Goal: Transaction & Acquisition: Purchase product/service

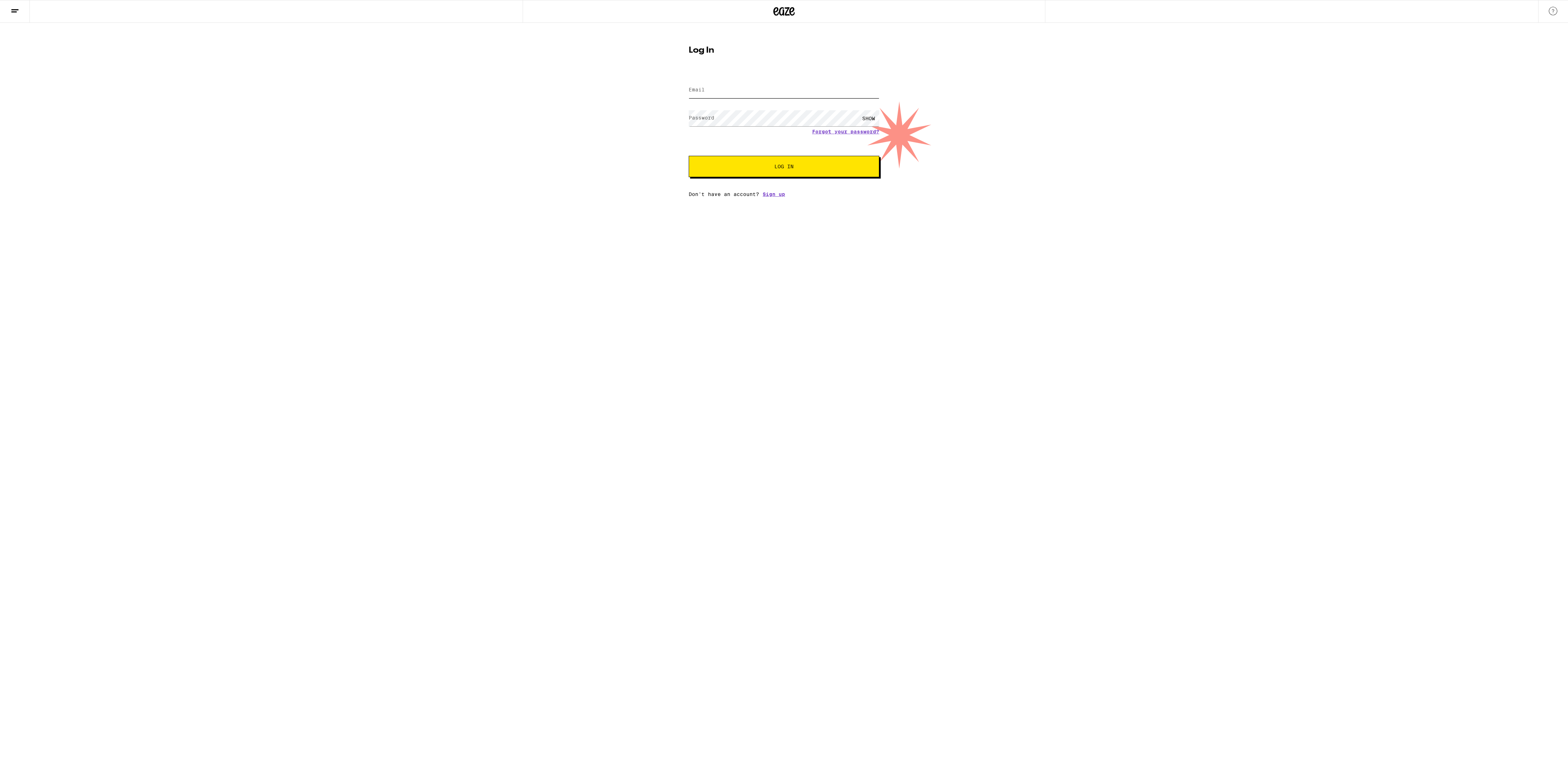
type input "[EMAIL_ADDRESS][DOMAIN_NAME]"
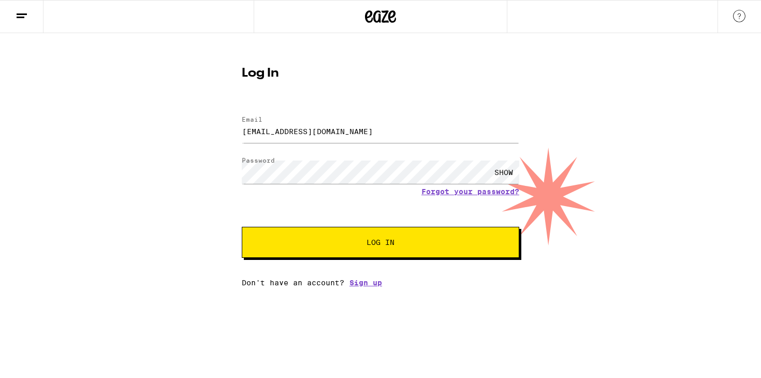
click at [381, 238] on button "Log In" at bounding box center [380, 242] width 277 height 31
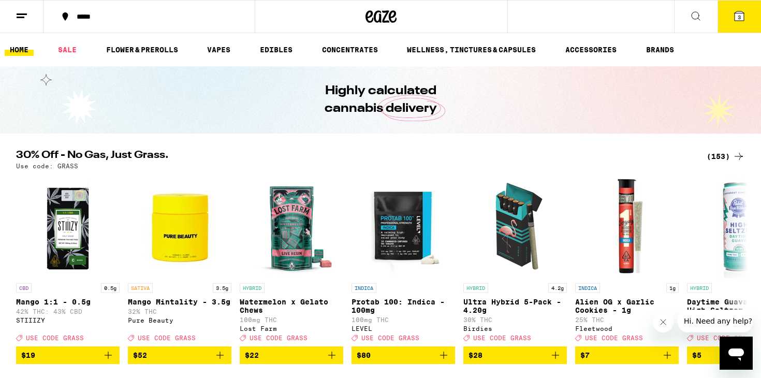
click at [385, 19] on icon at bounding box center [380, 16] width 31 height 19
click at [743, 20] on icon at bounding box center [738, 15] width 9 height 9
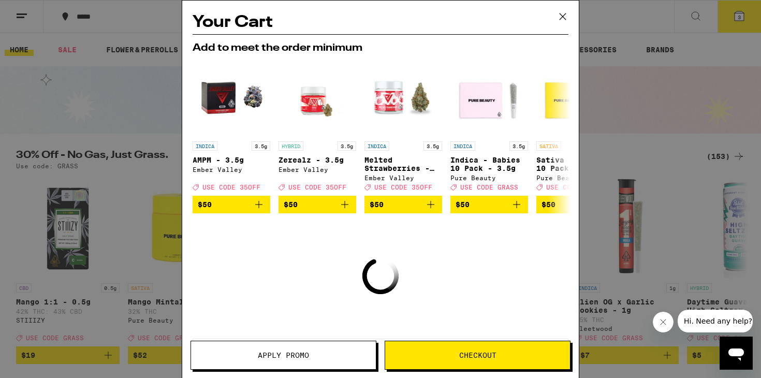
click at [565, 18] on icon at bounding box center [563, 17] width 16 height 16
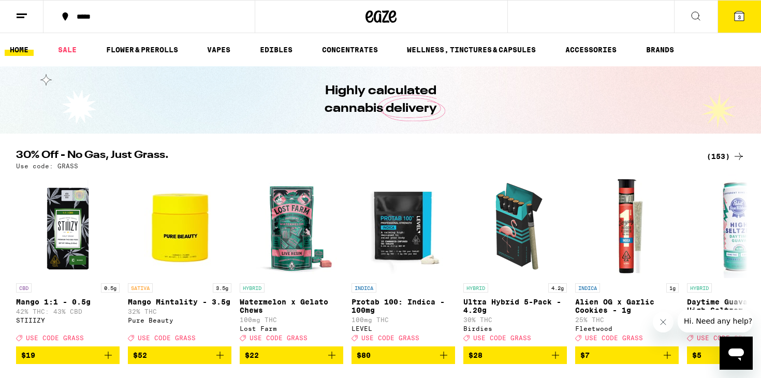
click at [742, 24] on button "3" at bounding box center [738, 17] width 43 height 32
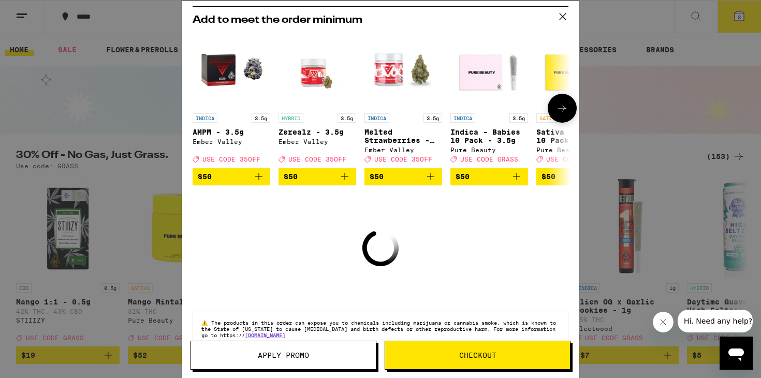
scroll to position [30, 0]
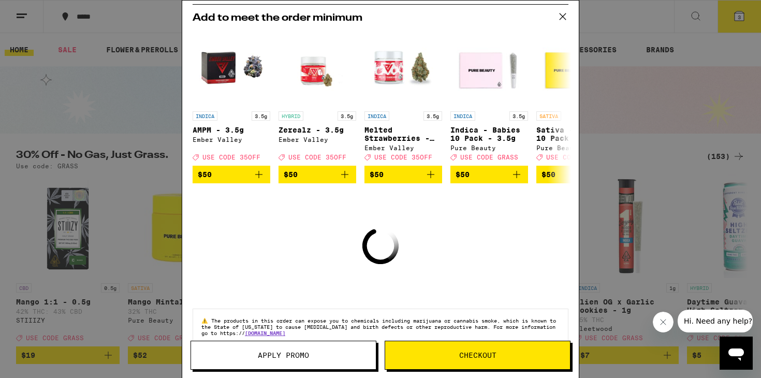
click at [465, 353] on span "Checkout" at bounding box center [477, 354] width 37 height 7
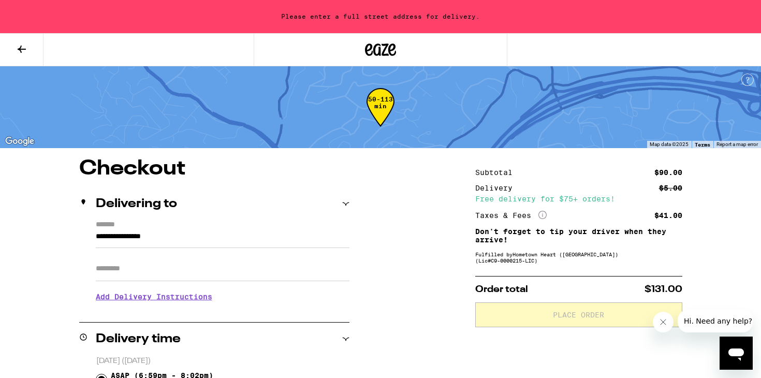
click at [19, 49] on icon at bounding box center [22, 49] width 8 height 7
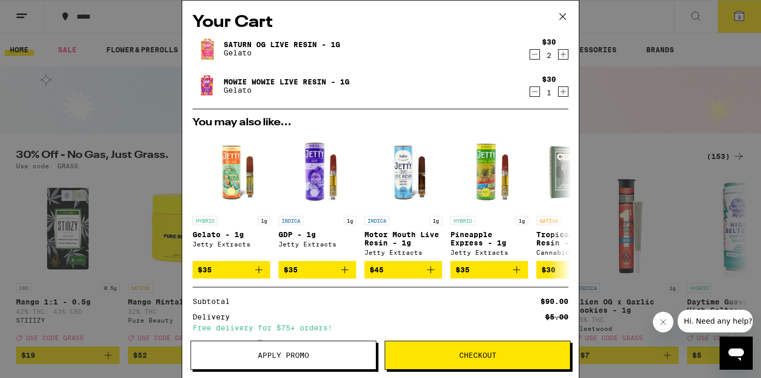
click at [533, 55] on icon "Decrement" at bounding box center [534, 54] width 9 height 12
click at [534, 94] on icon "Decrement" at bounding box center [534, 91] width 9 height 12
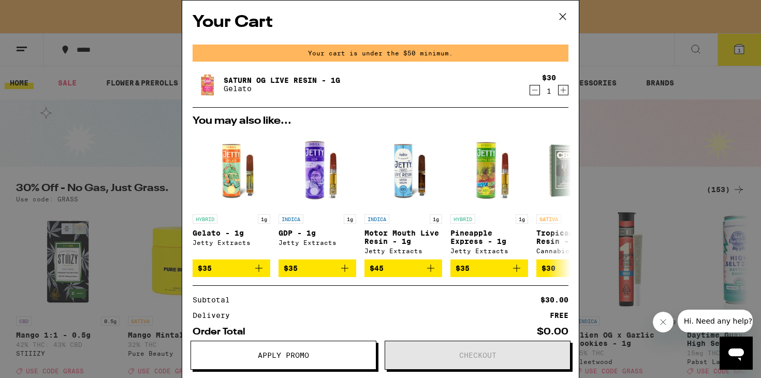
click at [534, 94] on icon "Decrement" at bounding box center [534, 90] width 9 height 12
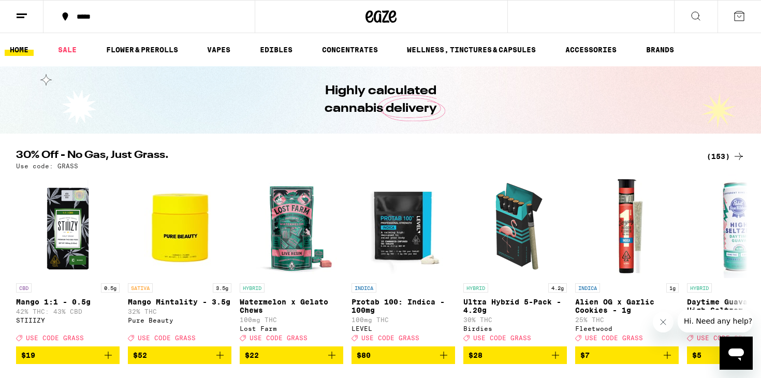
click at [697, 17] on icon at bounding box center [695, 16] width 12 height 12
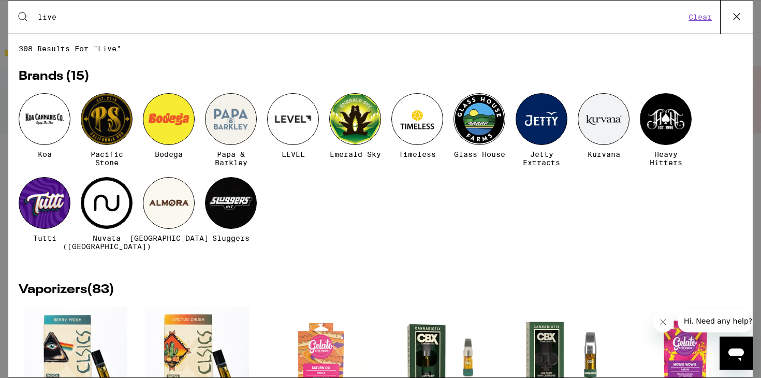
type input "live"
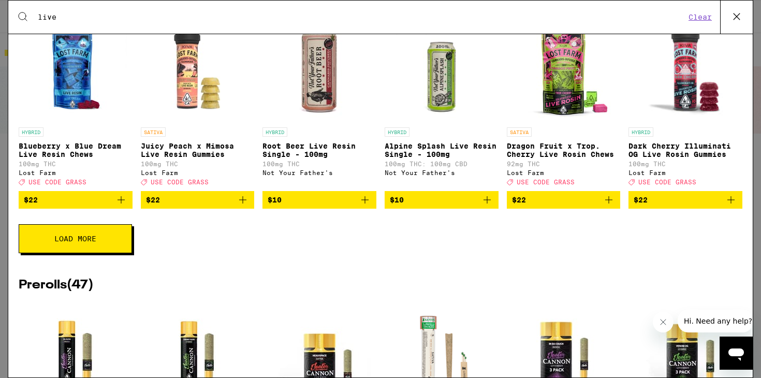
scroll to position [1405, 0]
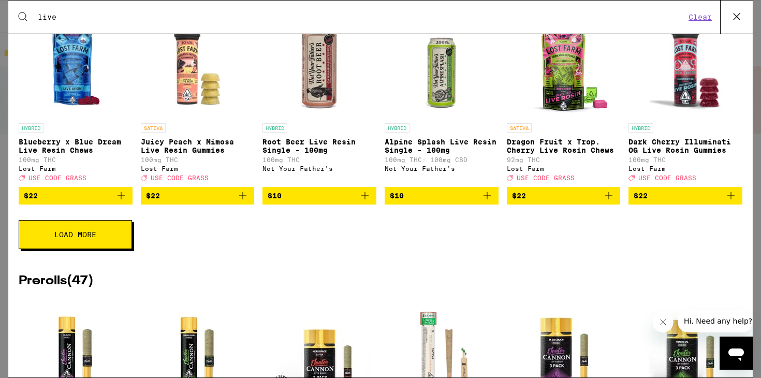
click at [121, 202] on icon "Add to bag" at bounding box center [121, 195] width 12 height 12
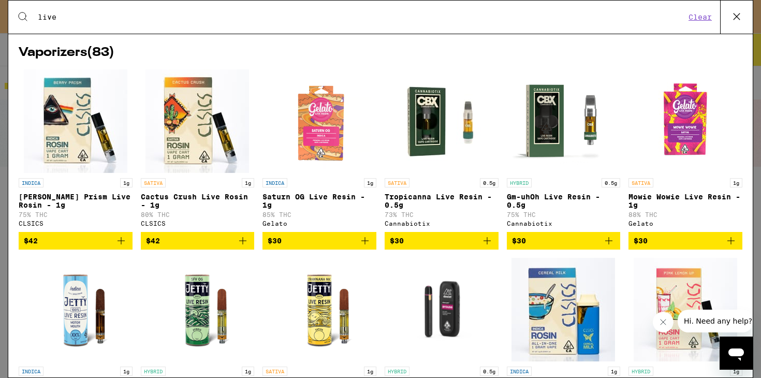
scroll to position [235, 0]
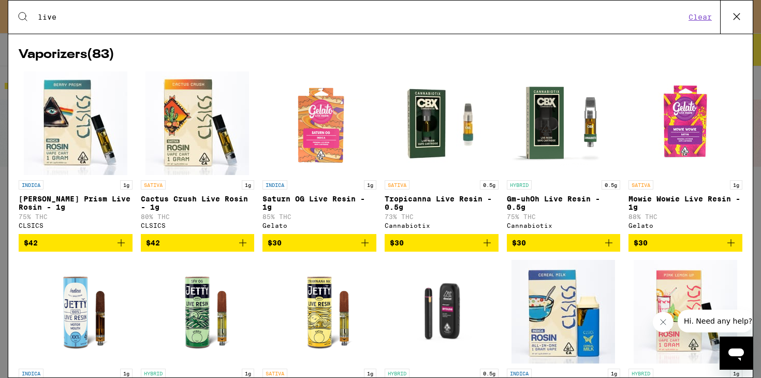
click at [123, 245] on icon "Add to bag" at bounding box center [120, 242] width 7 height 7
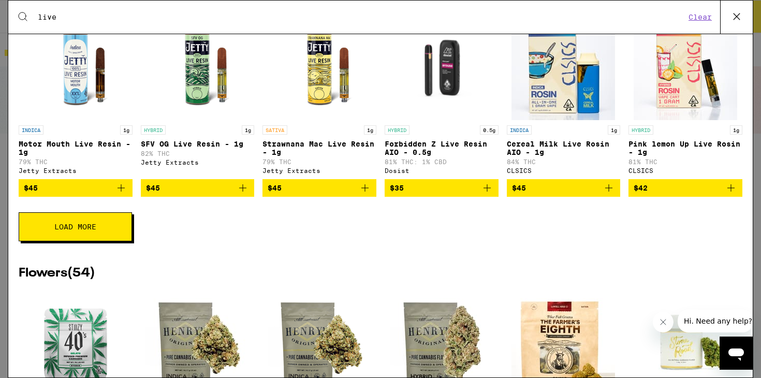
scroll to position [0, 0]
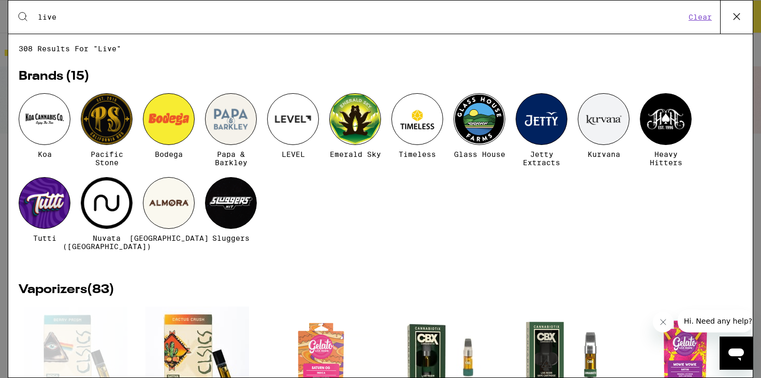
click at [742, 16] on icon at bounding box center [737, 17] width 16 height 16
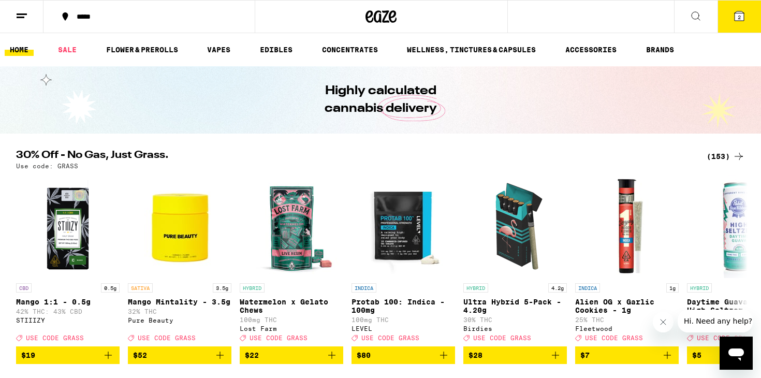
click at [736, 13] on icon at bounding box center [738, 15] width 9 height 9
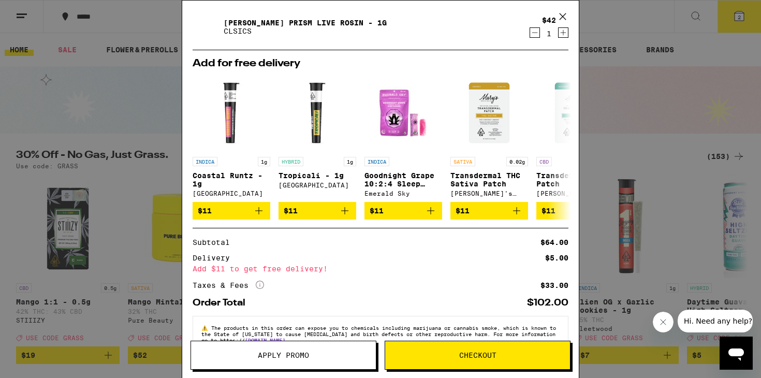
scroll to position [89, 0]
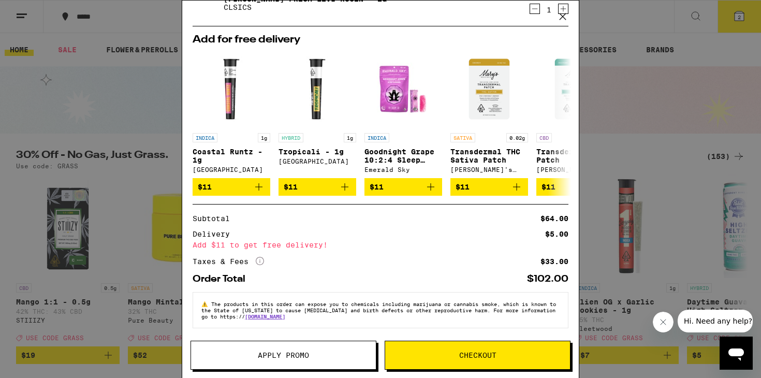
click at [262, 260] on icon "More Info" at bounding box center [260, 261] width 8 height 8
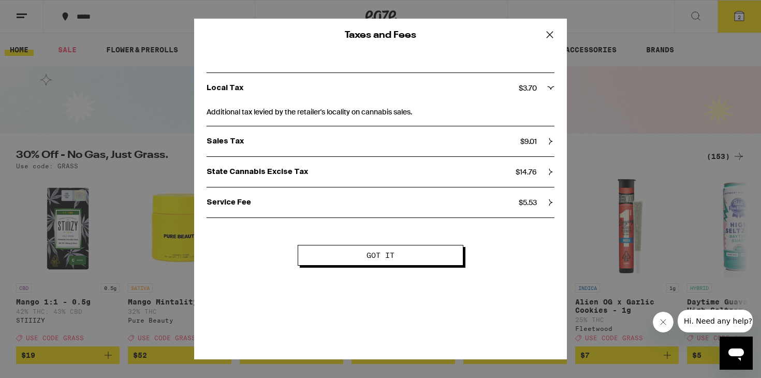
click at [547, 36] on icon at bounding box center [550, 35] width 16 height 16
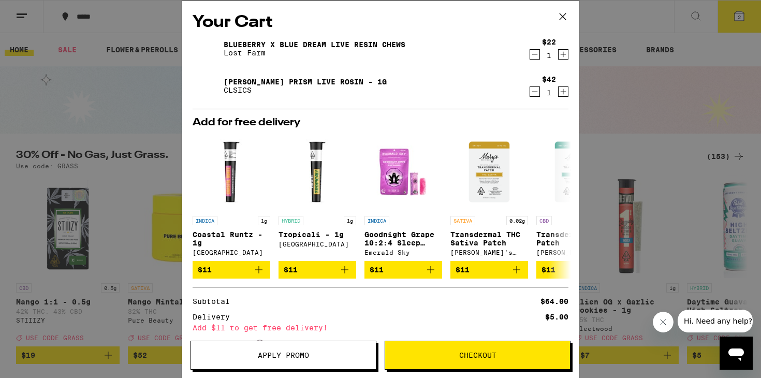
click at [564, 12] on icon at bounding box center [563, 17] width 16 height 16
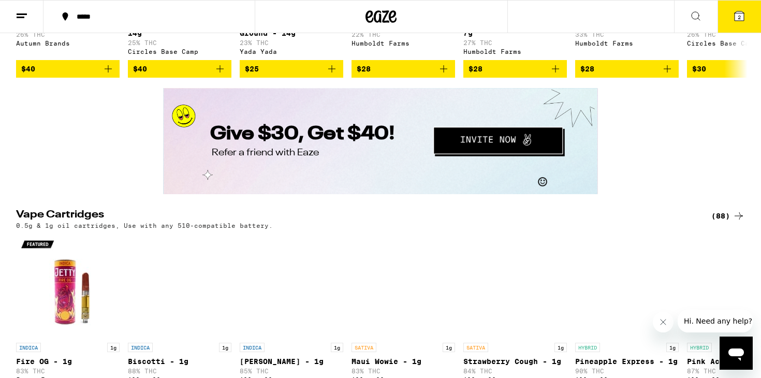
scroll to position [1869, 0]
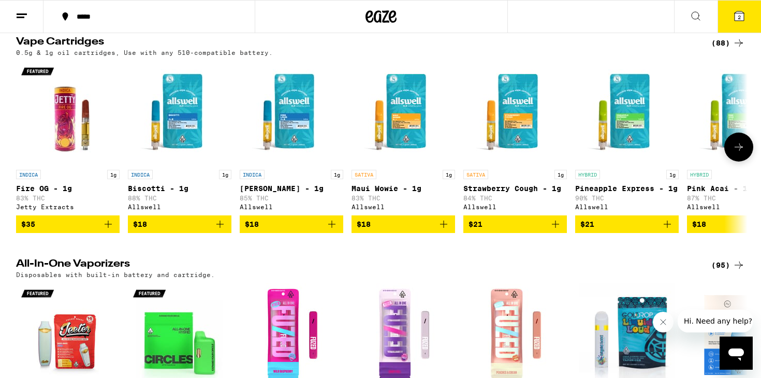
click at [107, 230] on icon "Add to bag" at bounding box center [108, 224] width 12 height 12
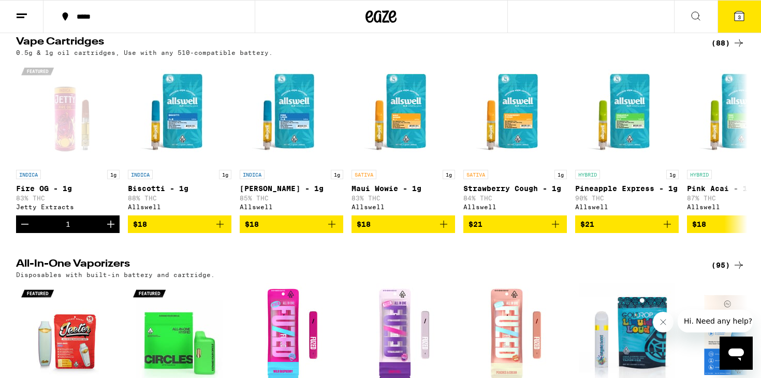
click at [744, 14] on icon at bounding box center [738, 15] width 9 height 9
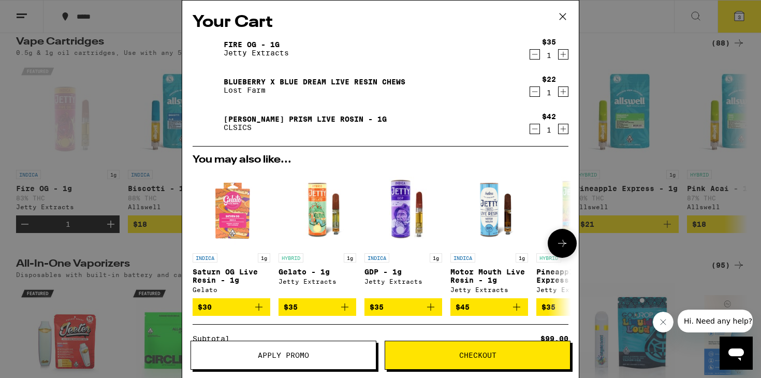
scroll to position [126, 0]
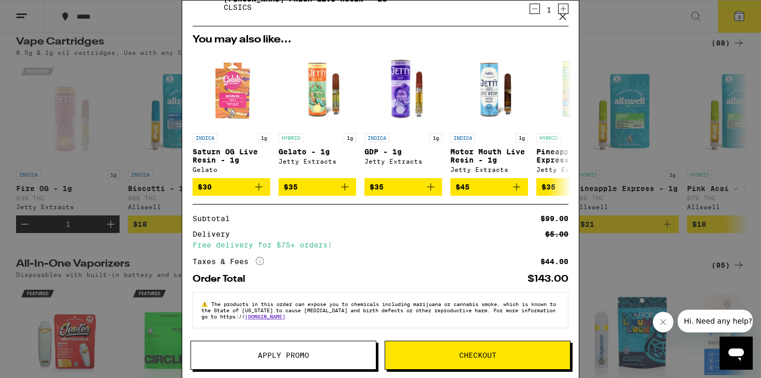
click at [263, 258] on icon "More Info" at bounding box center [260, 261] width 8 height 8
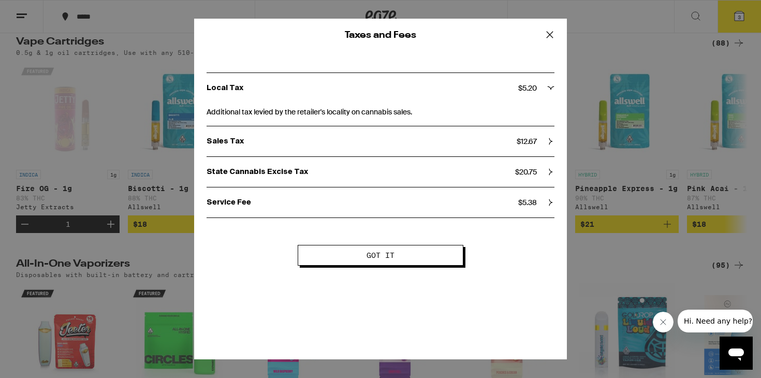
click at [299, 180] on div "State Cannabis Excise Tax $ 20.75" at bounding box center [381, 172] width 348 height 30
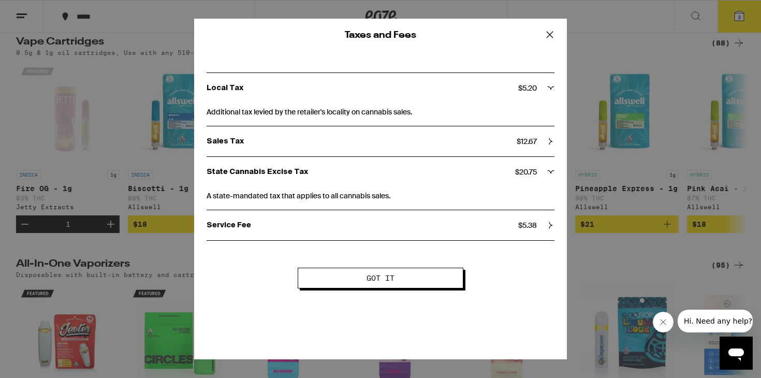
click at [411, 279] on span "Got it" at bounding box center [381, 277] width 82 height 7
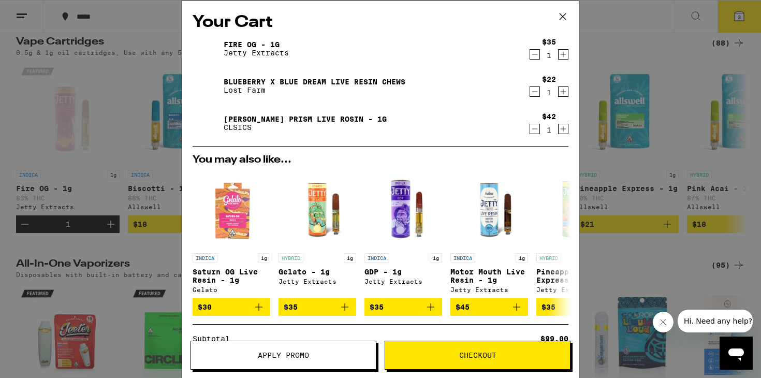
click at [562, 14] on icon at bounding box center [563, 17] width 16 height 16
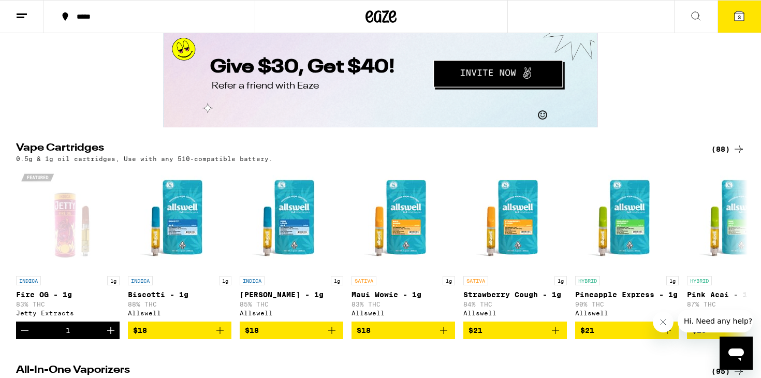
scroll to position [1727, 0]
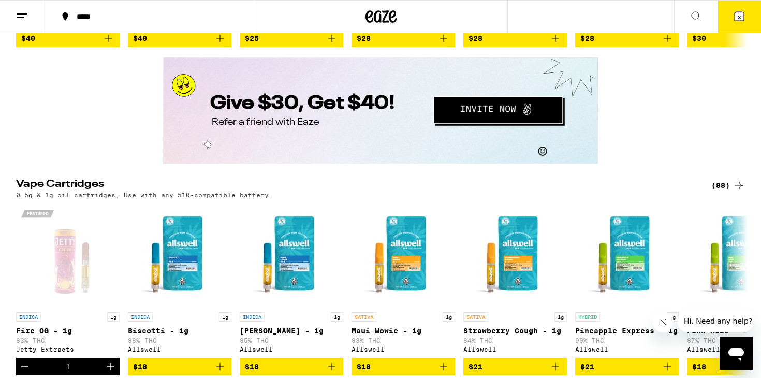
click at [734, 19] on icon at bounding box center [738, 15] width 9 height 9
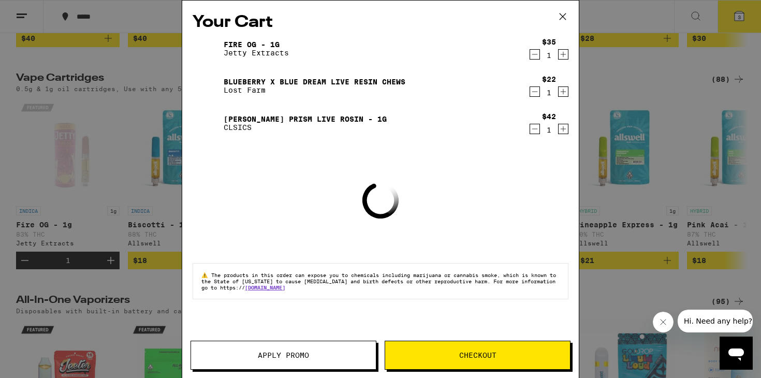
click at [288, 362] on button "Apply Promo" at bounding box center [283, 355] width 186 height 29
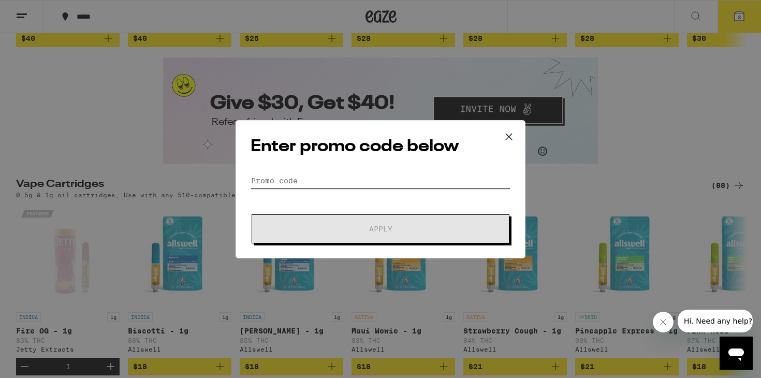
click at [292, 175] on input "Promo Code" at bounding box center [381, 181] width 260 height 16
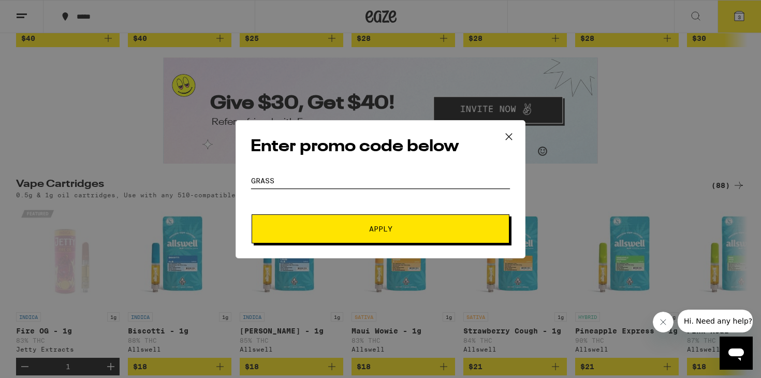
type input "grass"
click at [362, 220] on button "Apply" at bounding box center [381, 228] width 258 height 29
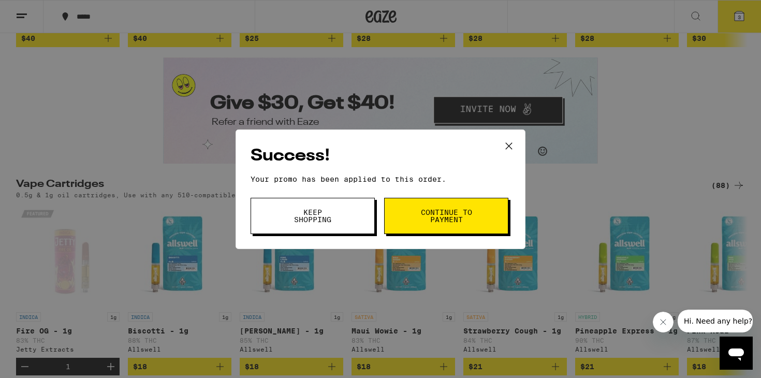
click at [441, 209] on span "Continue to payment" at bounding box center [446, 216] width 53 height 14
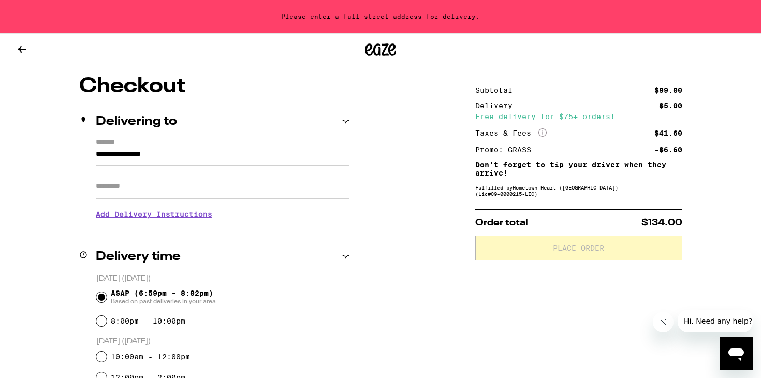
scroll to position [82, 0]
click at [143, 193] on input "Apt/Suite" at bounding box center [223, 186] width 254 height 25
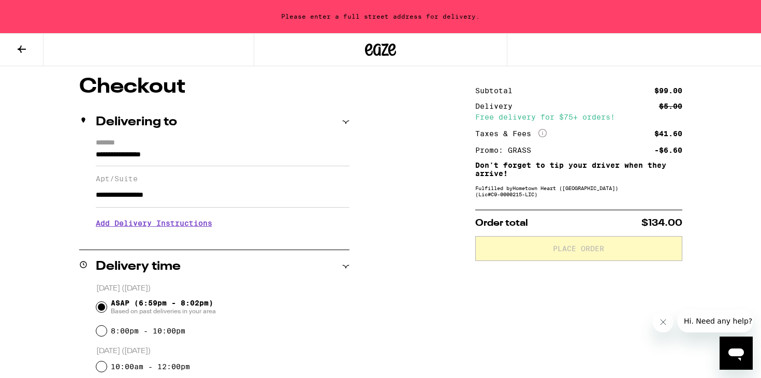
type input "**********"
click at [251, 287] on p "[DATE] ([DATE])" at bounding box center [222, 289] width 253 height 10
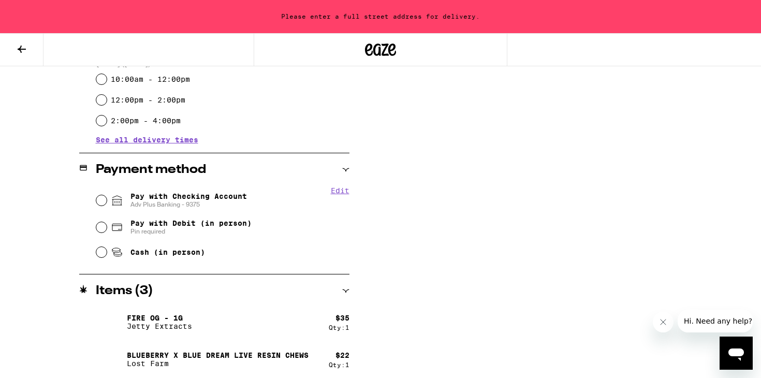
scroll to position [370, 0]
click at [101, 205] on input "Pay with Checking Account Adv Plus Banking - 9375" at bounding box center [101, 200] width 10 height 10
radio input "true"
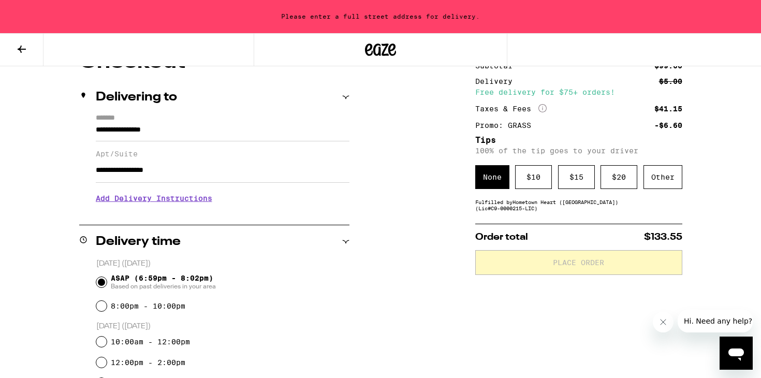
scroll to position [105, 0]
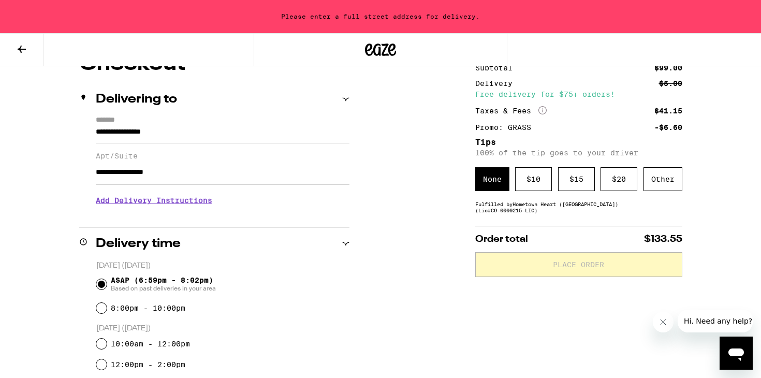
click at [488, 186] on div "None" at bounding box center [492, 179] width 34 height 24
click at [542, 184] on div "$ 10" at bounding box center [533, 179] width 37 height 24
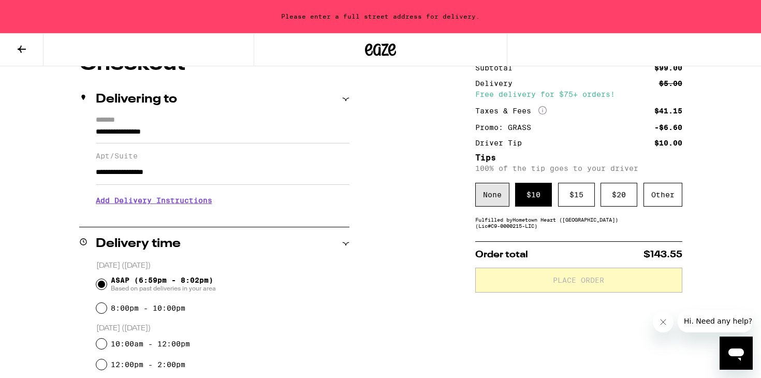
click at [487, 204] on div "None" at bounding box center [492, 195] width 34 height 24
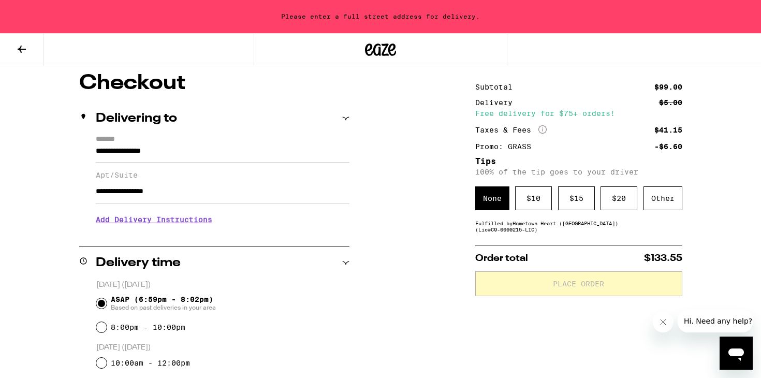
scroll to position [35, 0]
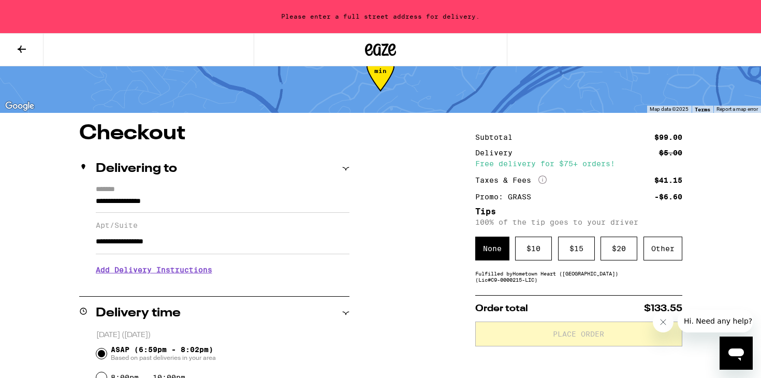
click at [209, 241] on input "**********" at bounding box center [223, 241] width 254 height 25
click at [283, 280] on h3 "Add Delivery Instructions" at bounding box center [223, 270] width 254 height 24
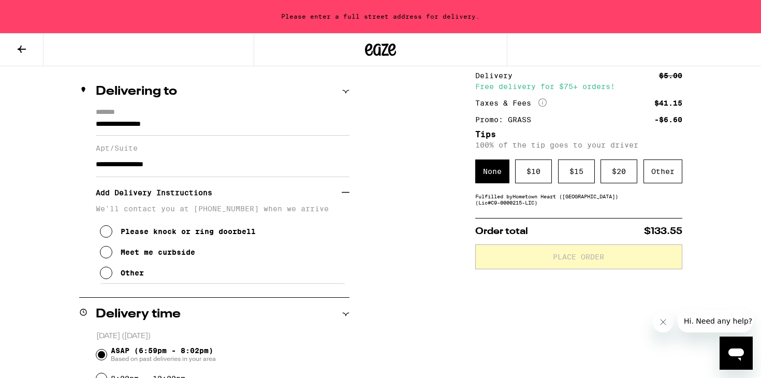
scroll to position [113, 0]
click at [194, 164] on input "**********" at bounding box center [223, 164] width 254 height 25
type input "**********"
click at [201, 122] on input "**********" at bounding box center [223, 126] width 254 height 18
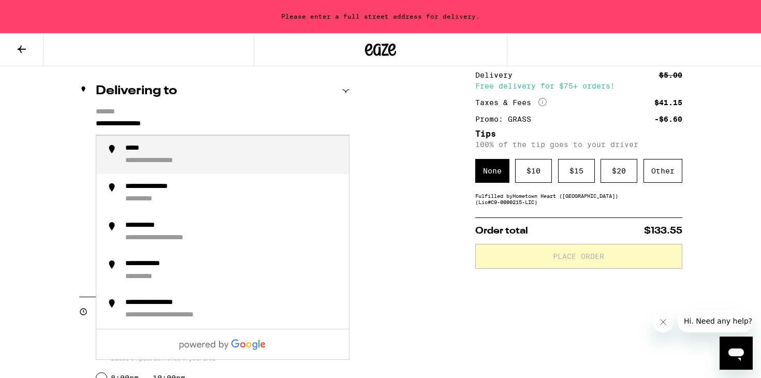
drag, startPoint x: 201, startPoint y: 122, endPoint x: 185, endPoint y: 122, distance: 16.0
click at [185, 122] on input "**********" at bounding box center [223, 126] width 254 height 18
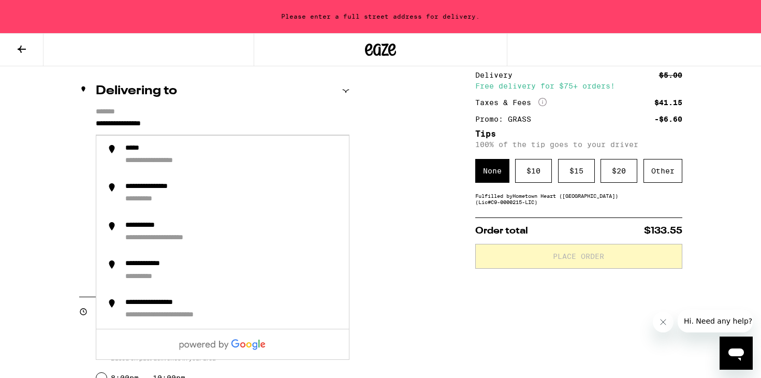
drag, startPoint x: 192, startPoint y: 130, endPoint x: 171, endPoint y: 105, distance: 33.1
click at [171, 105] on div "**********" at bounding box center [214, 186] width 270 height 223
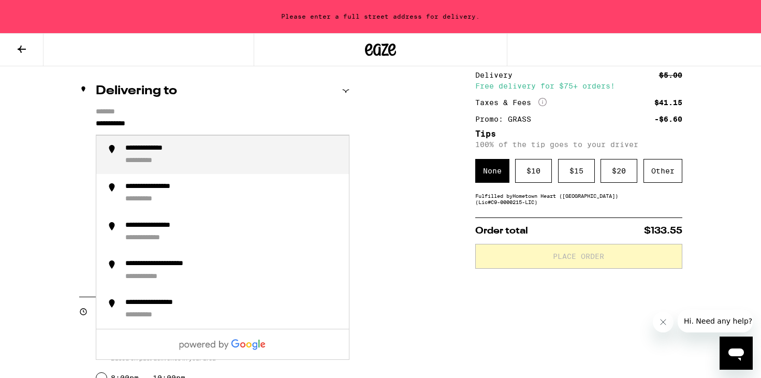
click at [164, 151] on div "**********" at bounding box center [158, 149] width 66 height 10
type input "**********"
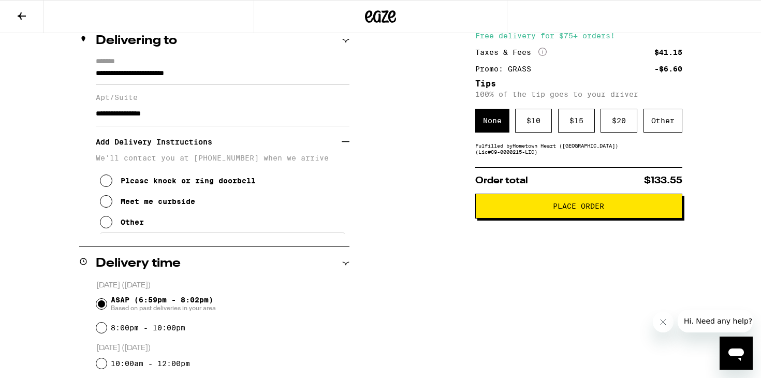
scroll to position [134, 0]
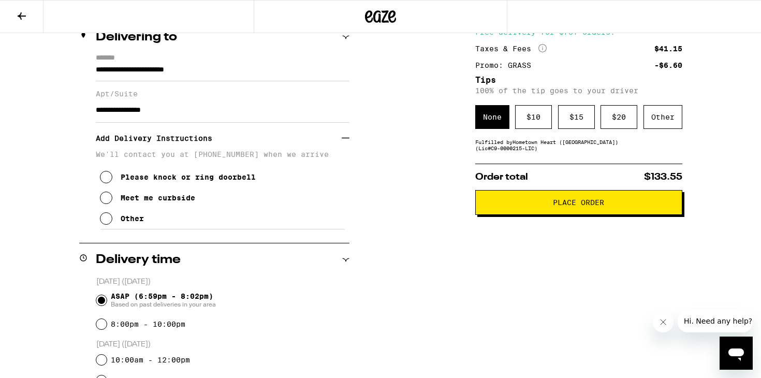
click at [110, 224] on icon at bounding box center [106, 218] width 12 height 12
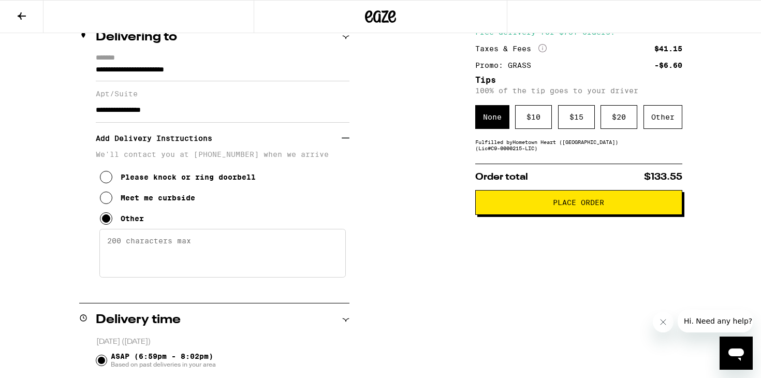
click at [166, 251] on textarea "Enter any other delivery instructions you want driver to know" at bounding box center [222, 253] width 246 height 49
type textarea "text me - [PHONE_NUMBER]"
click at [593, 206] on span "Place Order" at bounding box center [578, 202] width 51 height 7
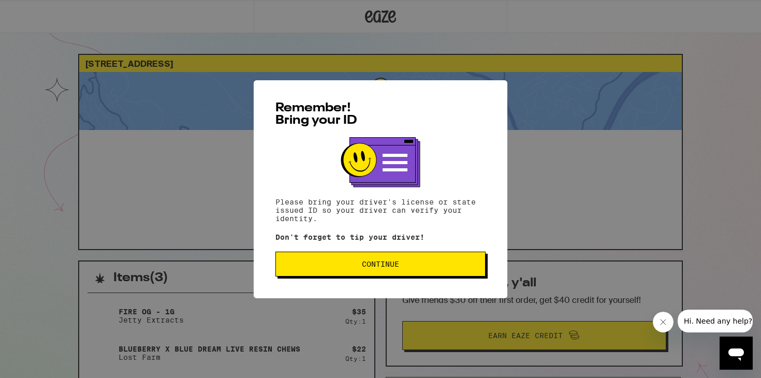
click at [407, 262] on span "Continue" at bounding box center [380, 263] width 193 height 7
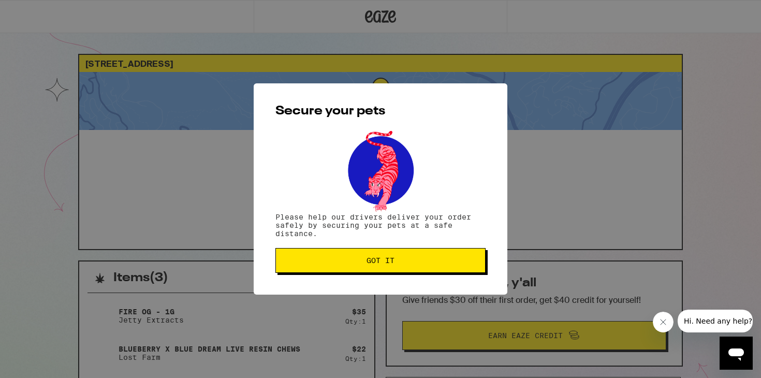
click at [408, 262] on span "Got it" at bounding box center [380, 260] width 193 height 7
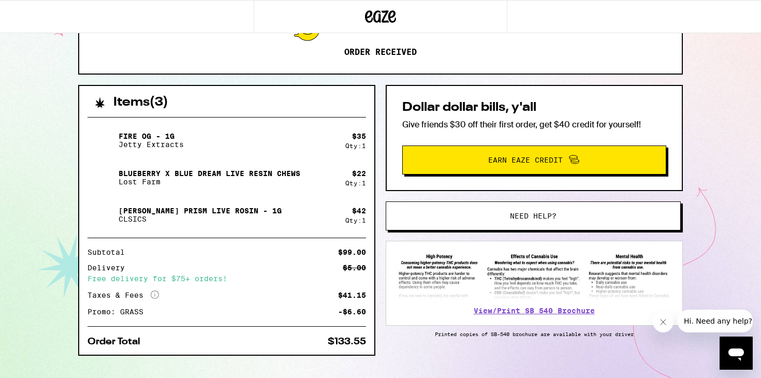
scroll to position [179, 0]
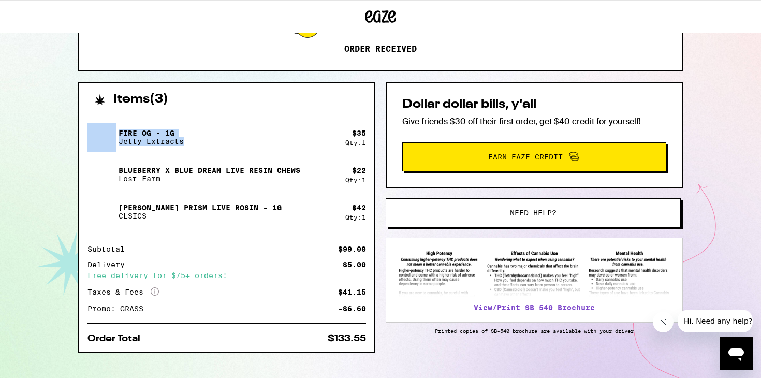
drag, startPoint x: 186, startPoint y: 140, endPoint x: 116, endPoint y: 136, distance: 70.0
click at [116, 136] on div "Fire OG - 1g Jetty Extracts" at bounding box center [216, 137] width 258 height 29
click at [120, 142] on p "Jetty Extracts" at bounding box center [151, 141] width 65 height 8
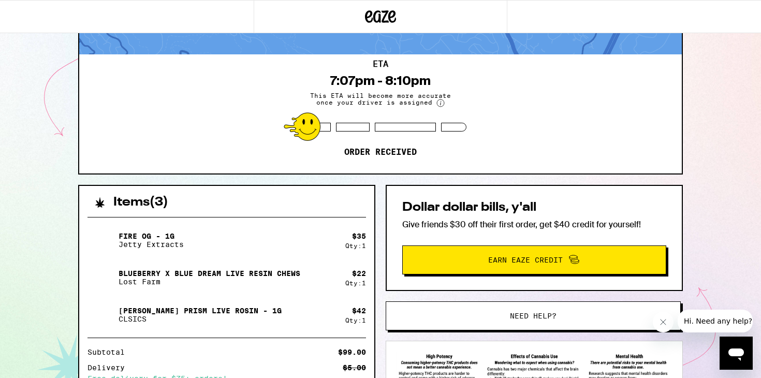
scroll to position [39, 0]
